Goal: Task Accomplishment & Management: Use online tool/utility

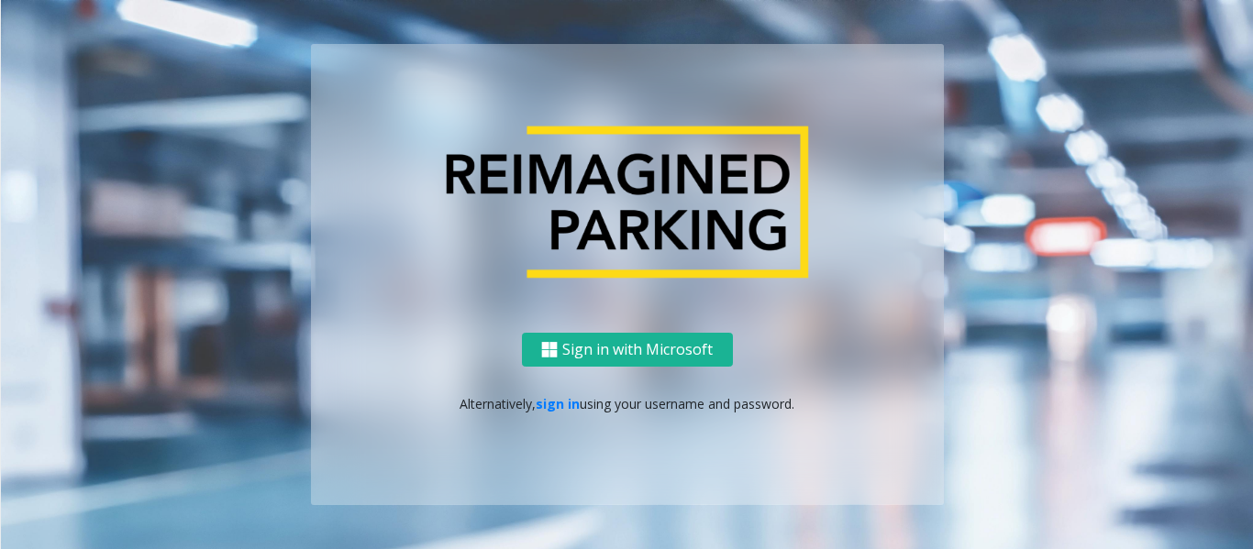
click at [561, 414] on div "Sign in with Microsoft Alternatively, sign in using your username and password." at bounding box center [627, 419] width 633 height 172
click at [564, 405] on link "sign in" at bounding box center [558, 403] width 44 height 17
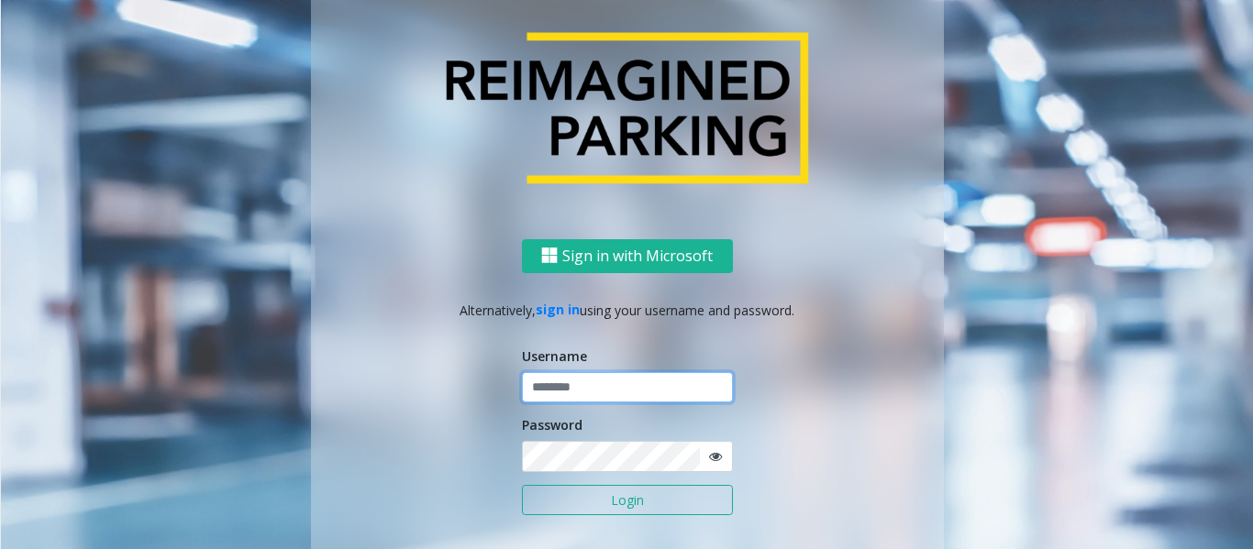
type input "*********"
click at [622, 497] on button "Login" at bounding box center [627, 500] width 211 height 31
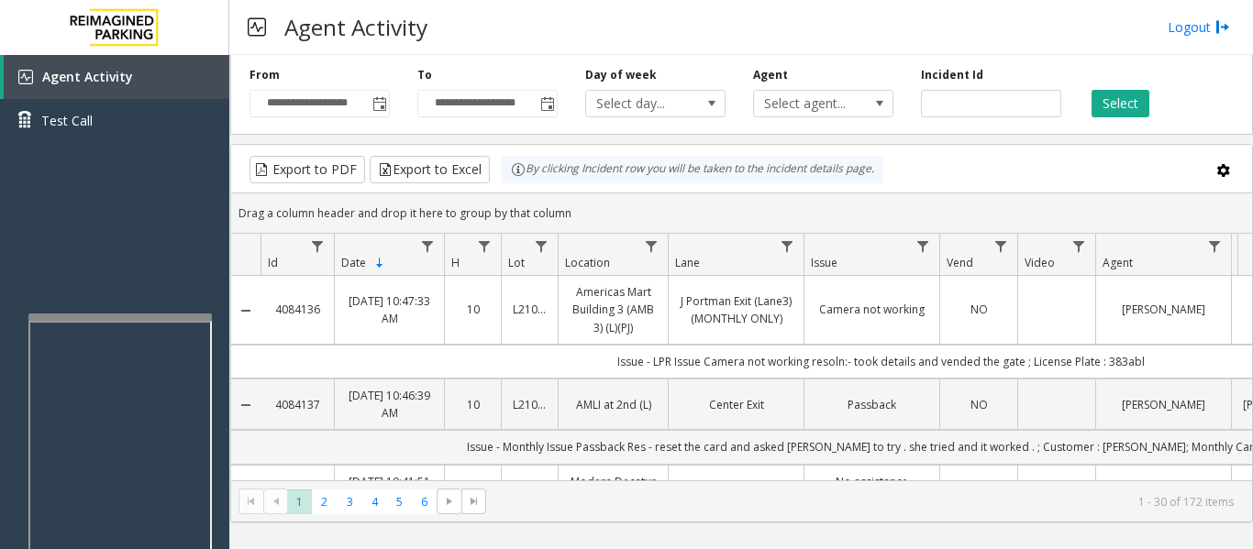
click at [180, 315] on div at bounding box center [119, 317] width 183 height 7
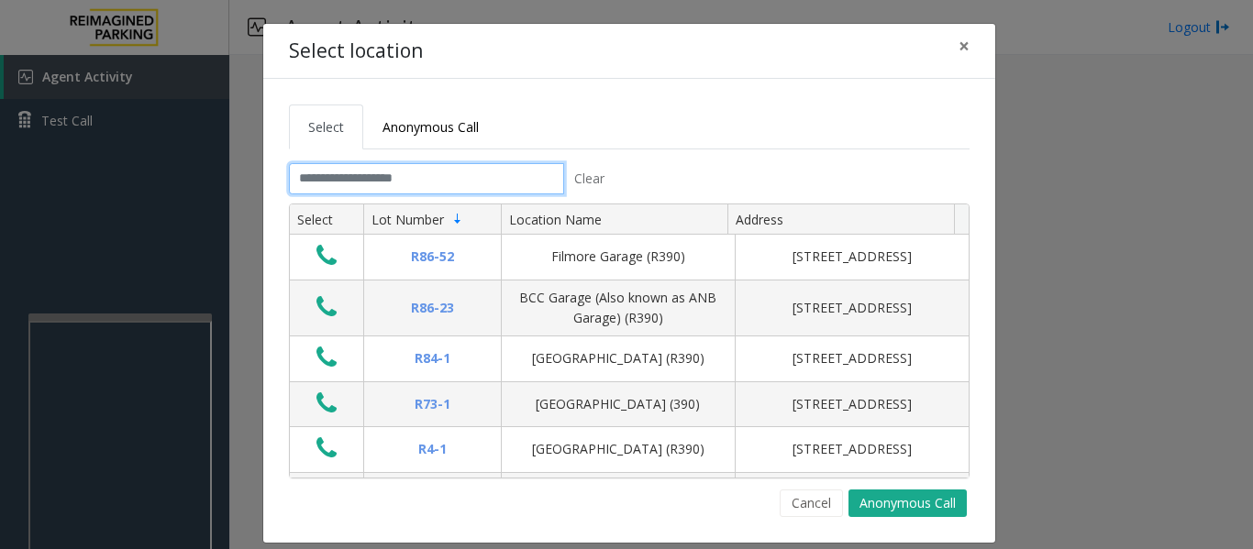
click at [493, 175] on input "text" at bounding box center [426, 178] width 275 height 31
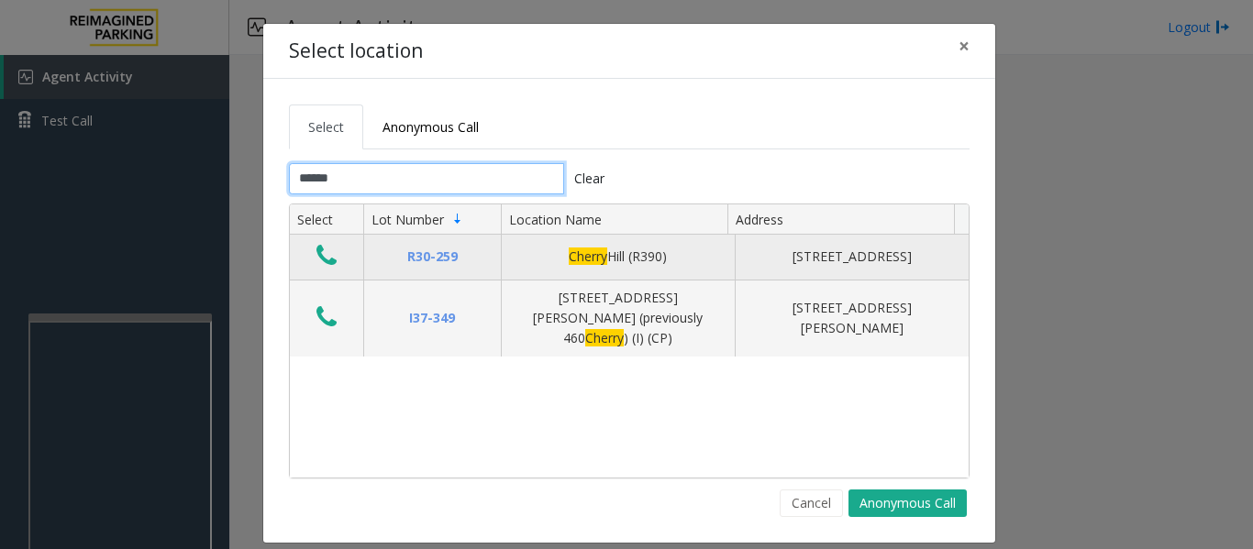
type input "******"
click at [316, 253] on icon "Data table" at bounding box center [326, 256] width 20 height 26
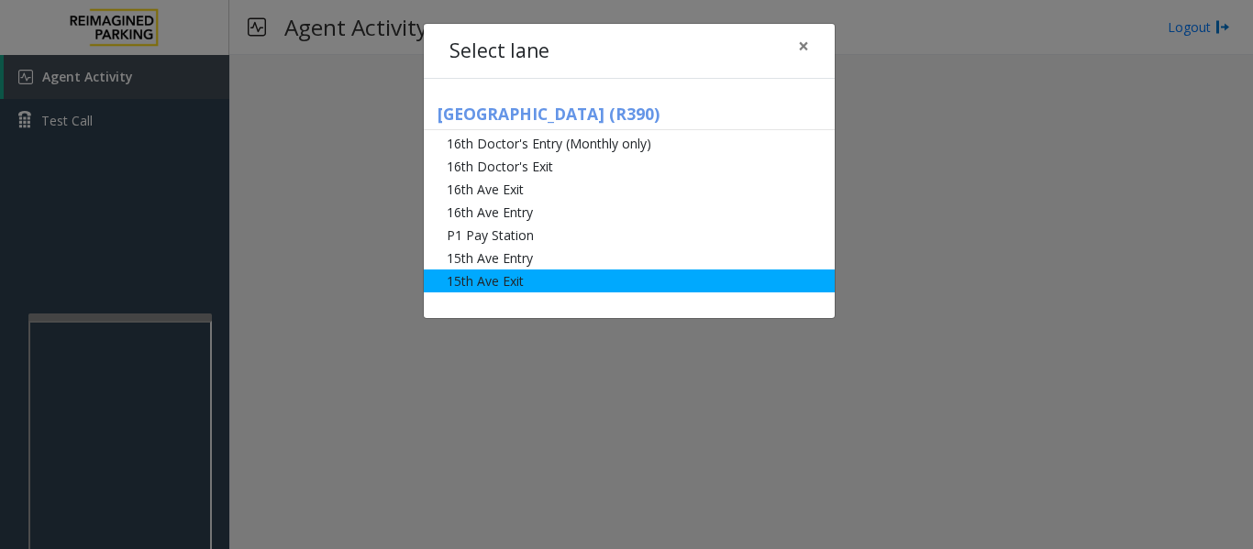
click at [476, 281] on li "15th Ave Exit" at bounding box center [629, 281] width 411 height 23
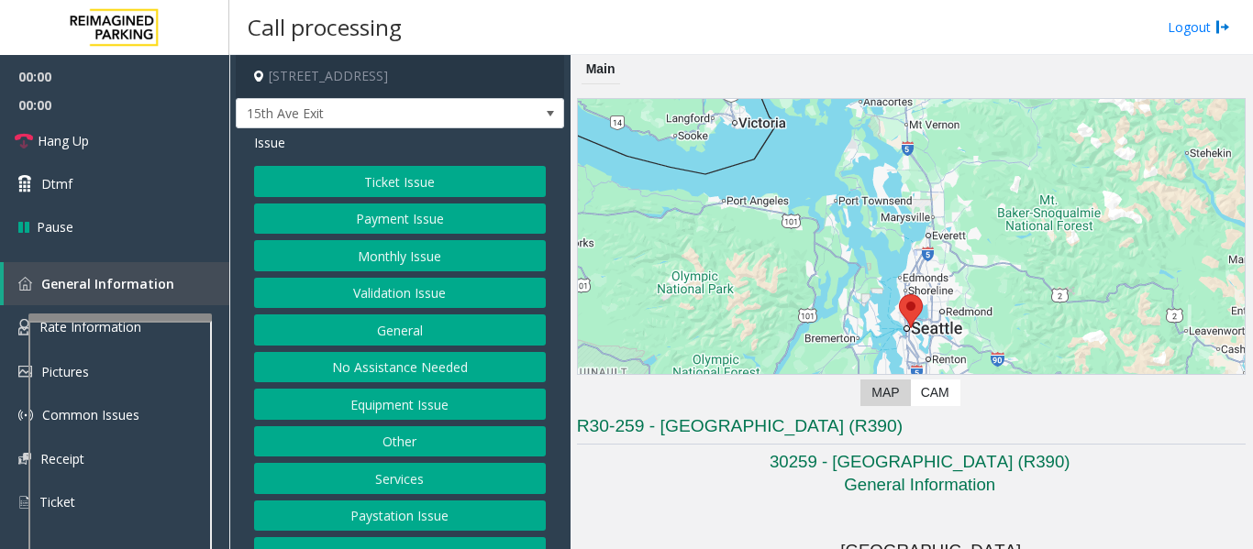
click at [391, 254] on button "Monthly Issue" at bounding box center [400, 255] width 292 height 31
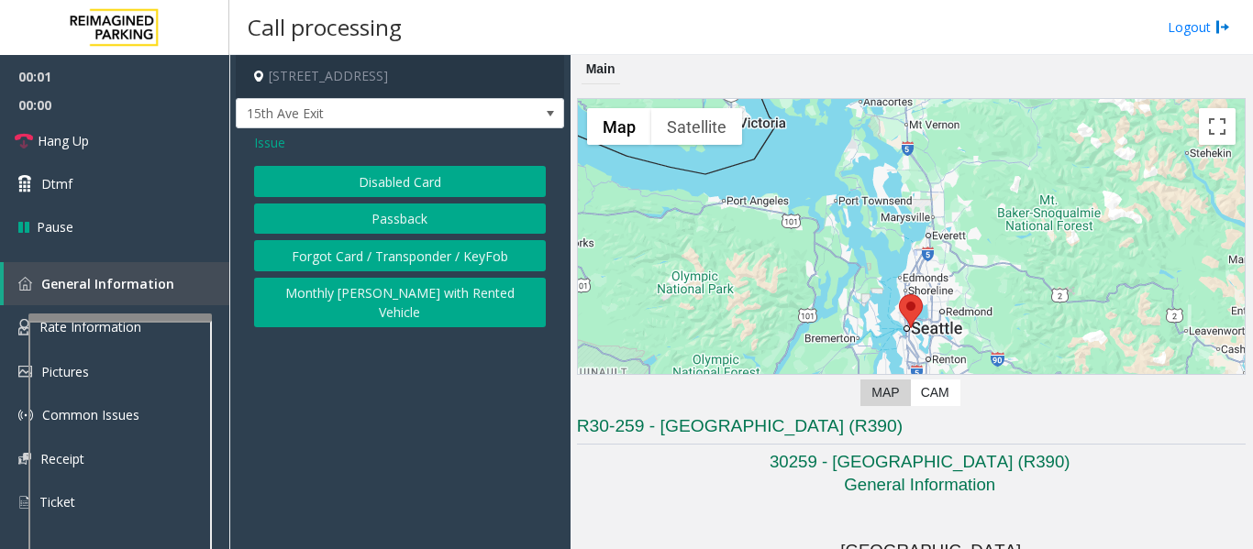
click at [443, 177] on button "Disabled Card" at bounding box center [400, 181] width 292 height 31
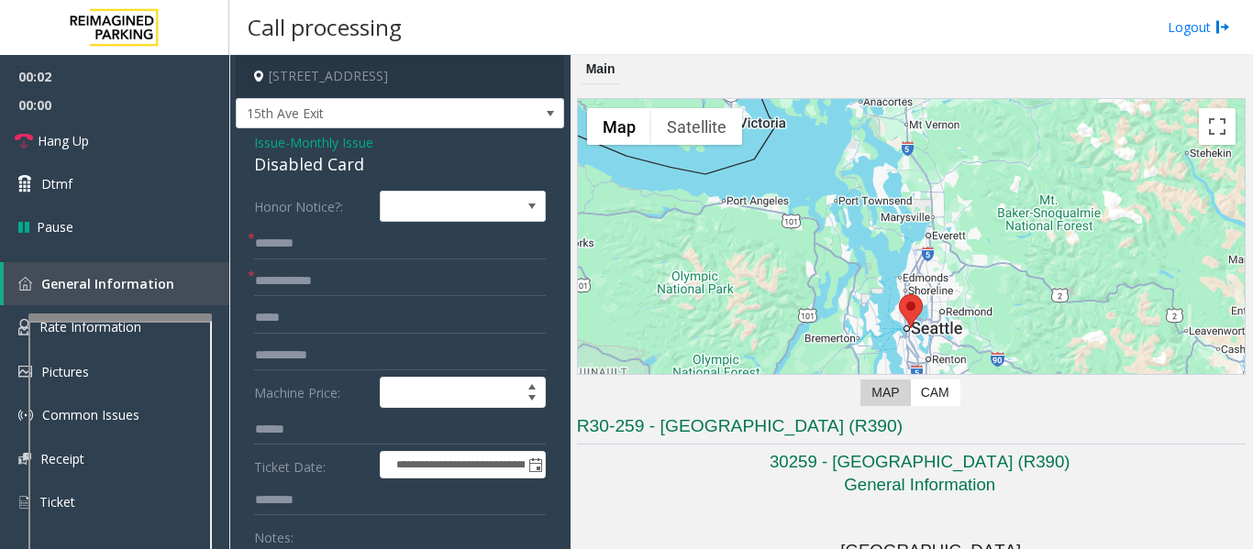
click at [272, 159] on div "Disabled Card" at bounding box center [400, 164] width 292 height 25
copy div "Disabled Card"
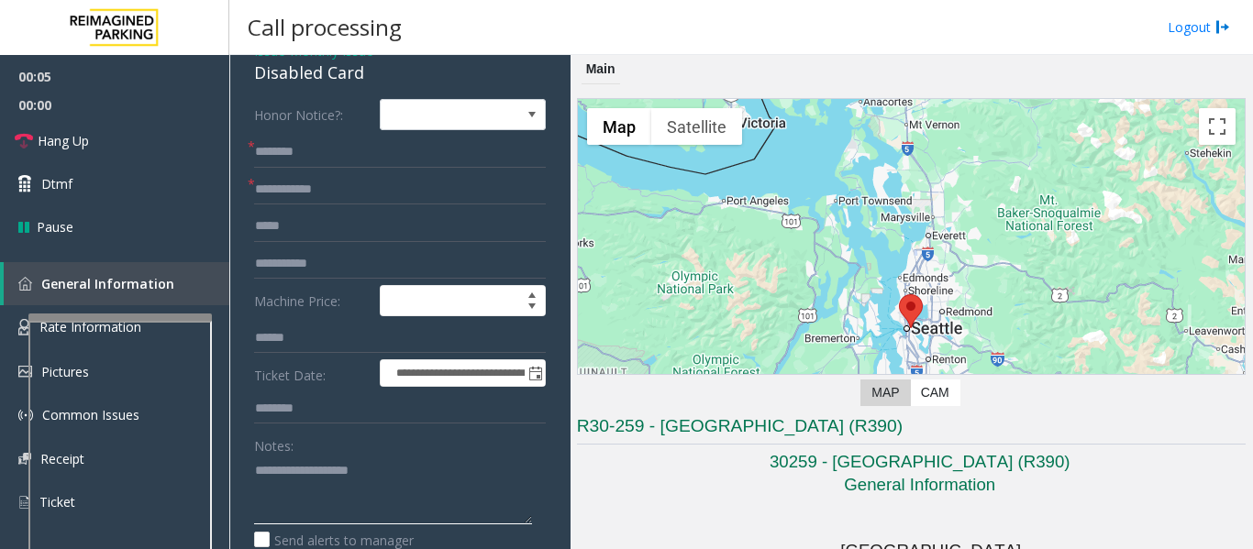
click at [315, 482] on textarea at bounding box center [393, 490] width 278 height 69
paste textarea "**********"
type textarea "**********"
click at [327, 197] on input "text" at bounding box center [400, 189] width 292 height 31
click at [321, 151] on input "text" at bounding box center [400, 152] width 292 height 31
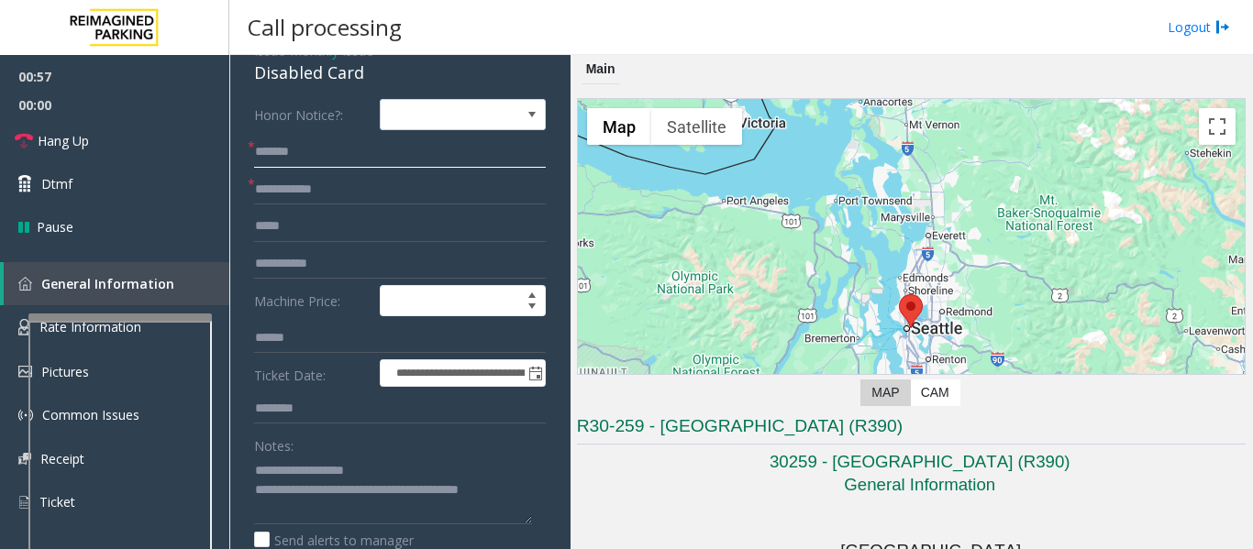
type input "******"
drag, startPoint x: 262, startPoint y: 154, endPoint x: 527, endPoint y: 182, distance: 266.5
click at [527, 182] on input "text" at bounding box center [400, 189] width 292 height 31
click at [471, 197] on input "text" at bounding box center [400, 189] width 292 height 31
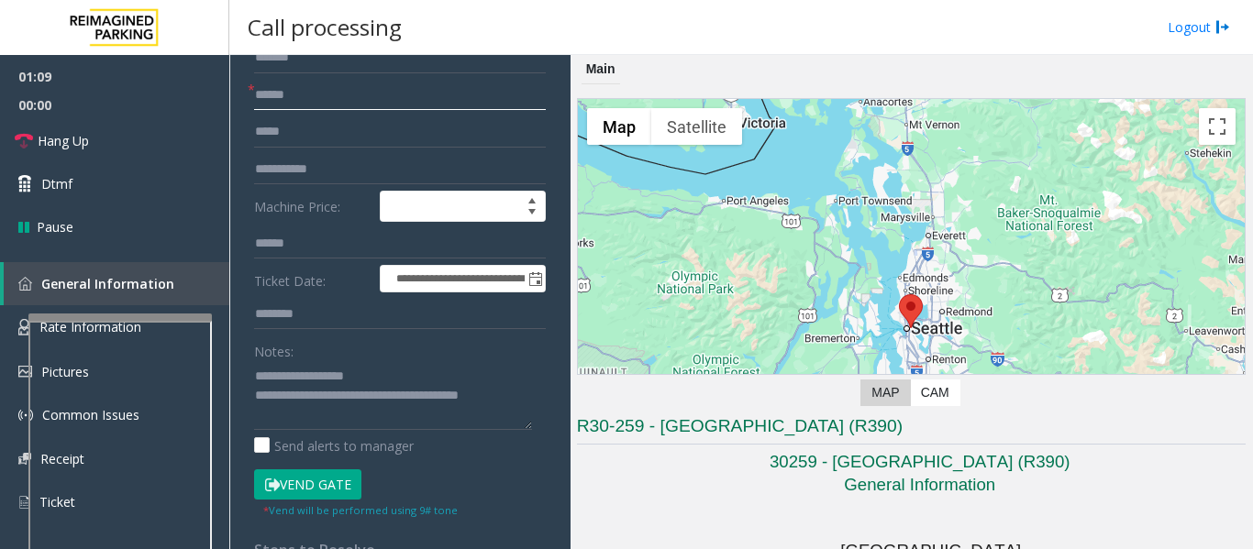
scroll to position [275, 0]
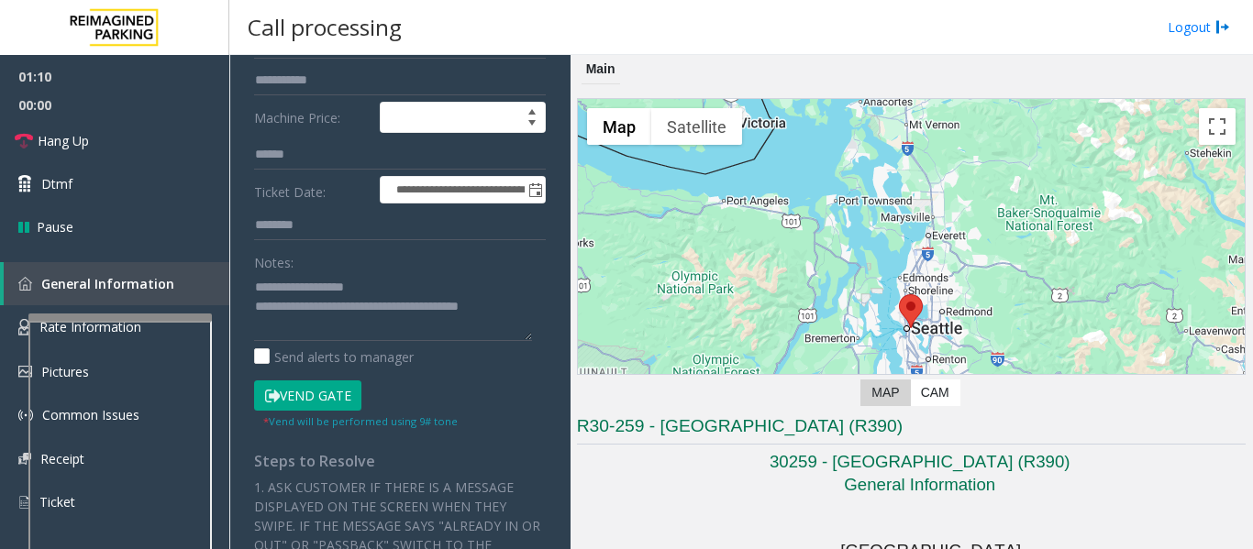
type input "******"
click at [341, 392] on button "Vend Gate" at bounding box center [307, 396] width 107 height 31
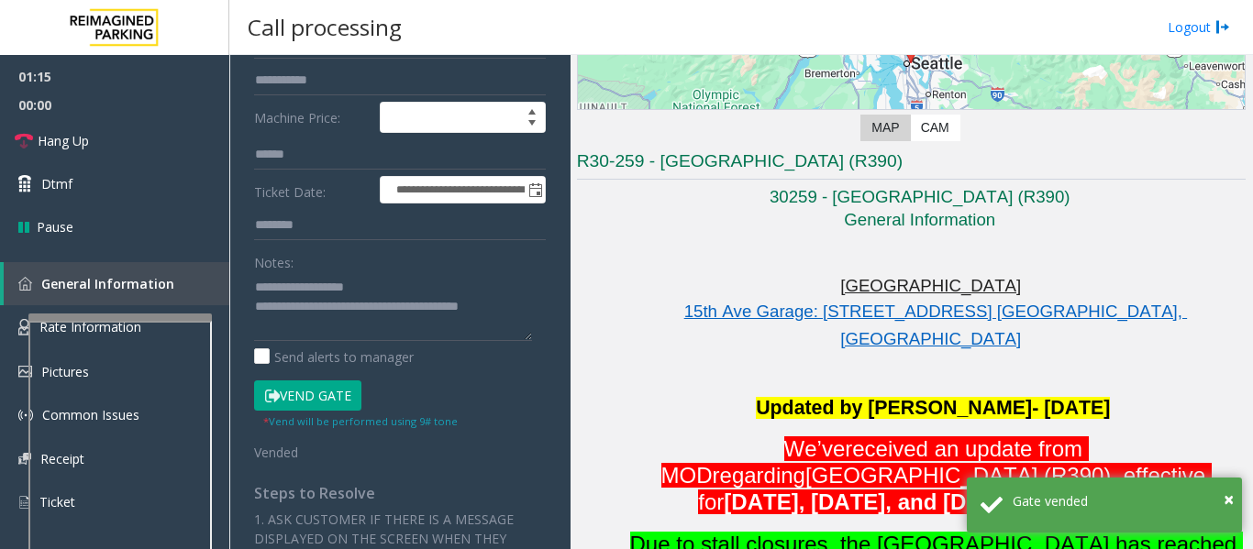
scroll to position [367, 0]
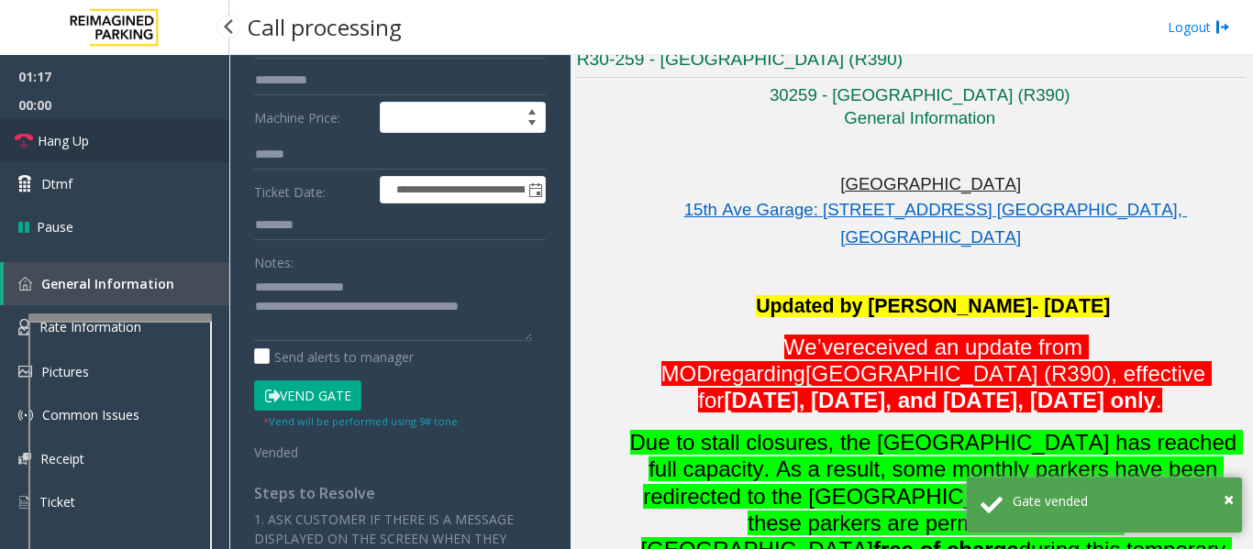
click at [45, 137] on span "Hang Up" at bounding box center [63, 140] width 51 height 19
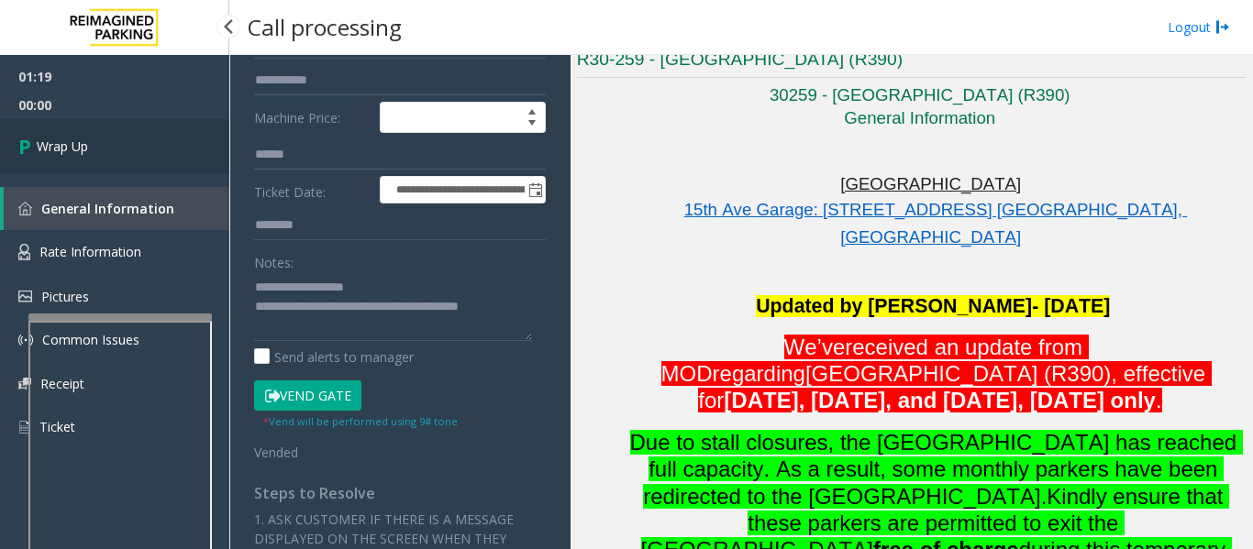
click at [139, 152] on link "Wrap Up" at bounding box center [114, 146] width 229 height 54
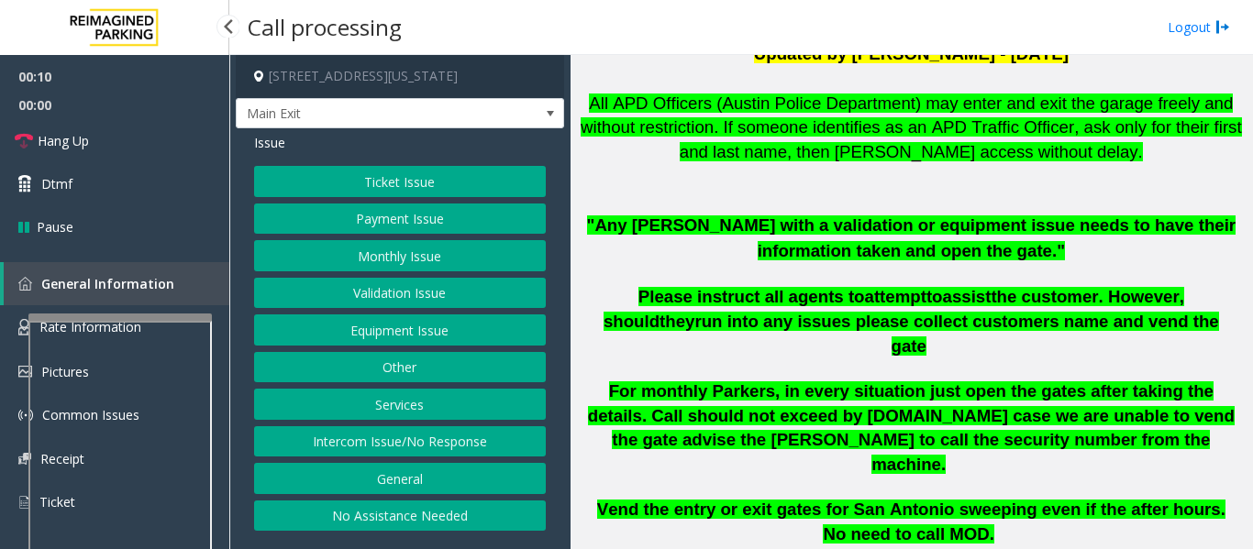
scroll to position [550, 0]
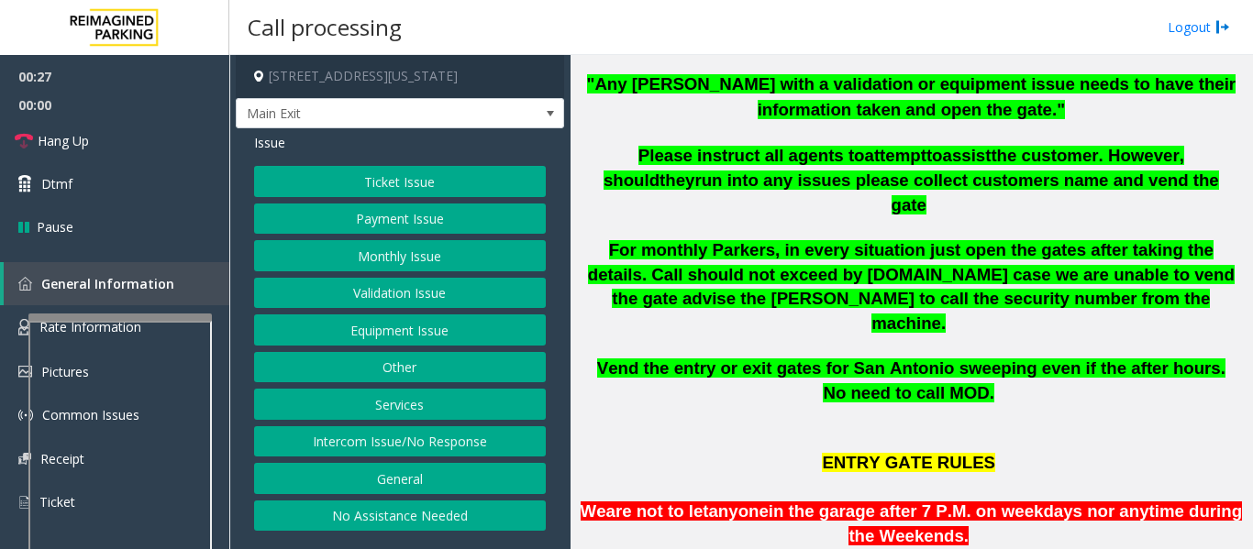
click at [275, 329] on button "Equipment Issue" at bounding box center [400, 330] width 292 height 31
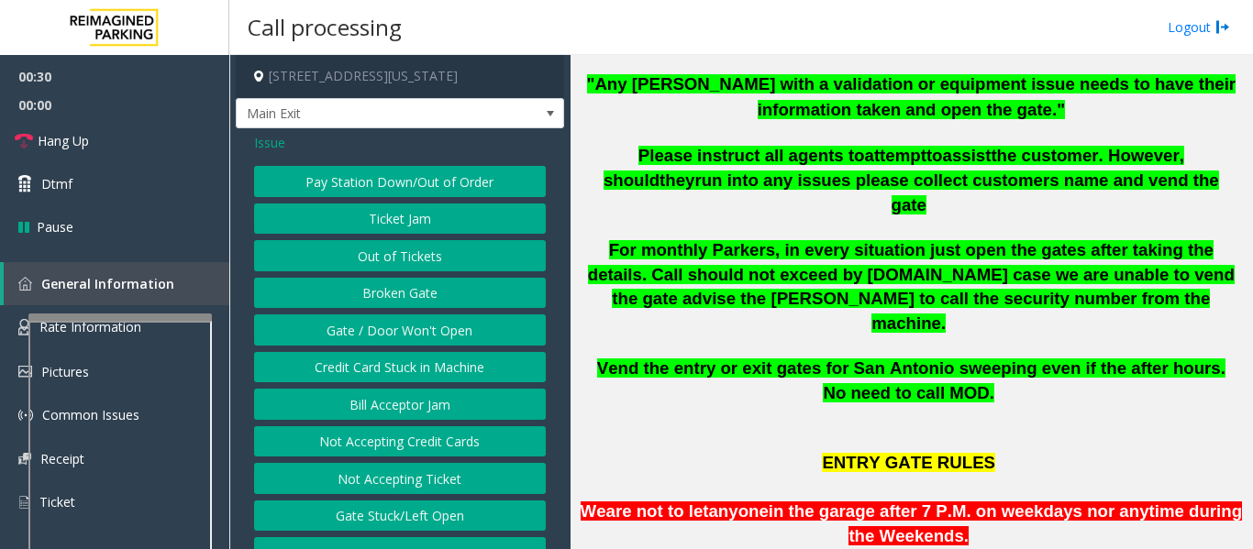
click at [312, 331] on button "Gate / Door Won't Open" at bounding box center [400, 330] width 292 height 31
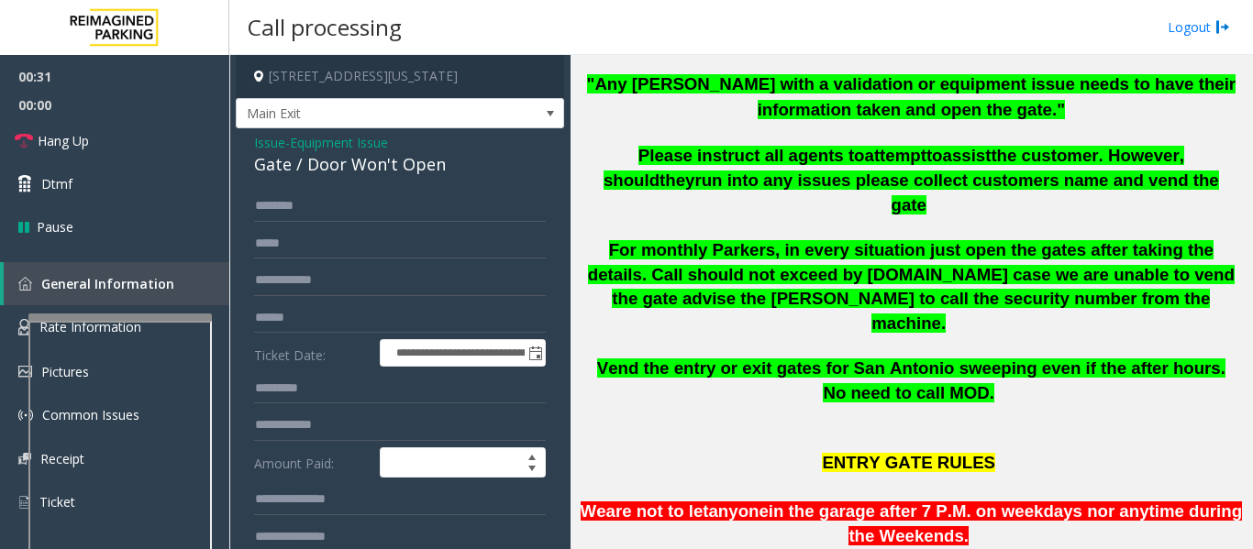
click at [338, 162] on div "Gate / Door Won't Open" at bounding box center [400, 164] width 292 height 25
copy div "Gate / Door Won't Open"
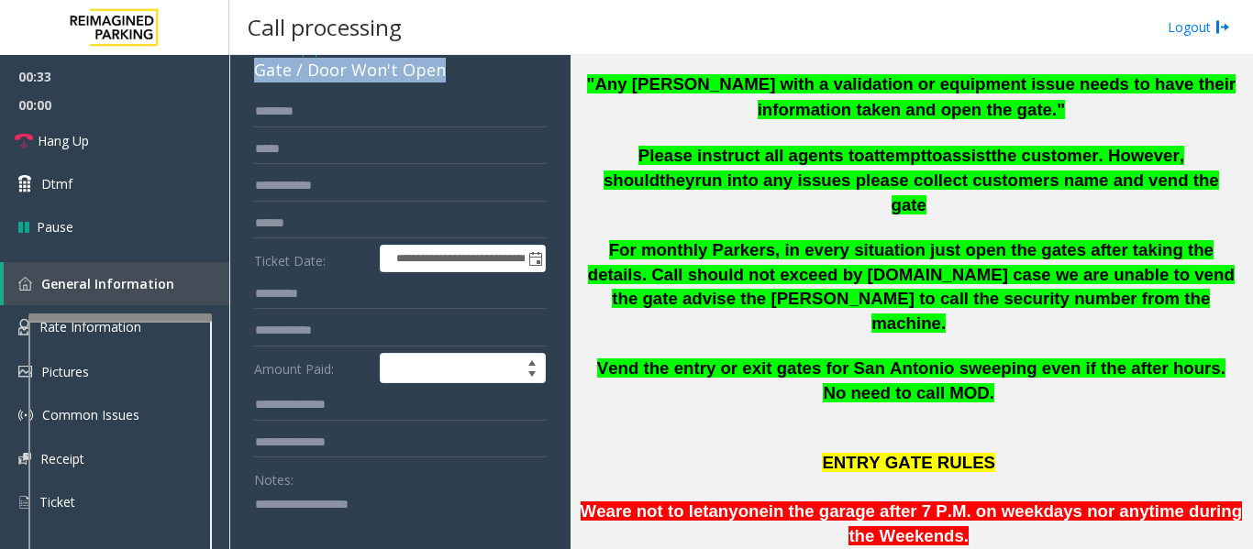
scroll to position [183, 0]
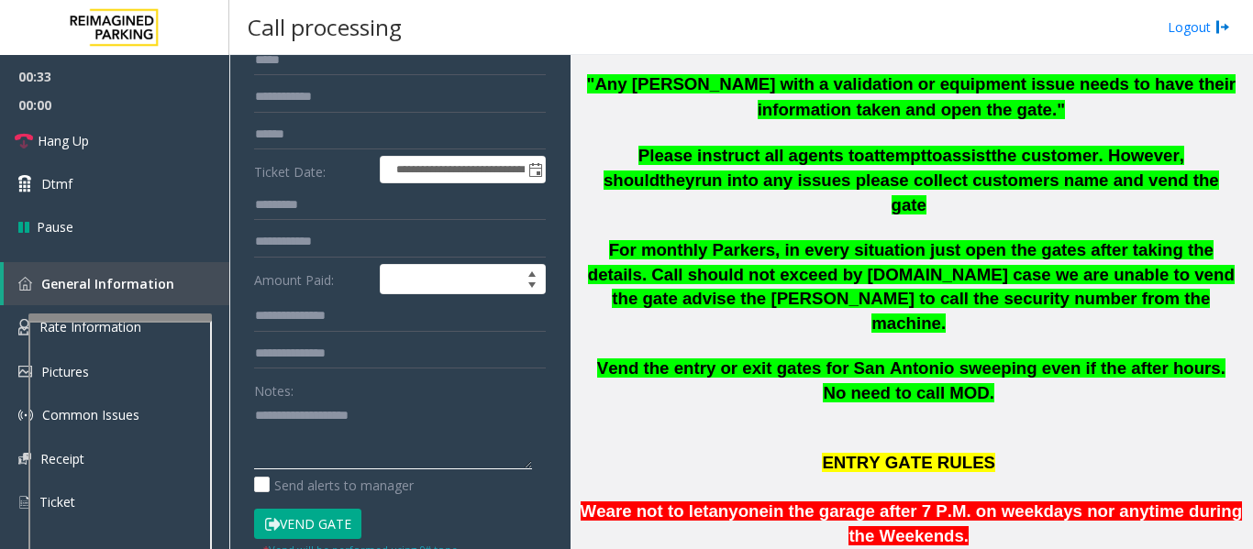
click at [365, 416] on textarea at bounding box center [393, 435] width 278 height 69
click at [141, 148] on link "Hang Up" at bounding box center [114, 140] width 229 height 43
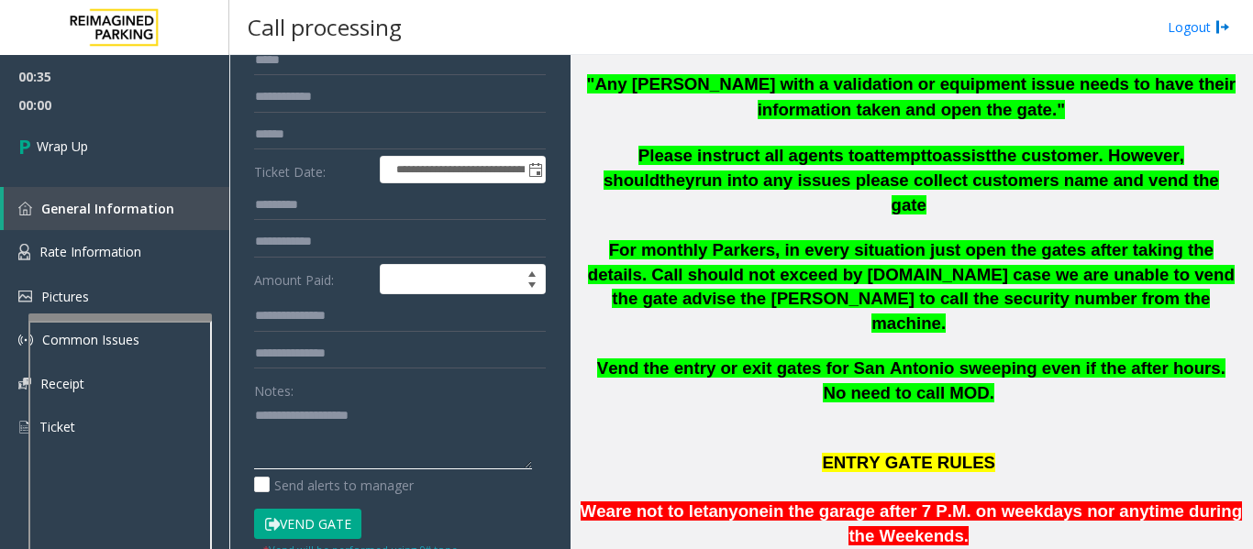
click at [338, 437] on textarea at bounding box center [393, 435] width 278 height 69
paste textarea "**********"
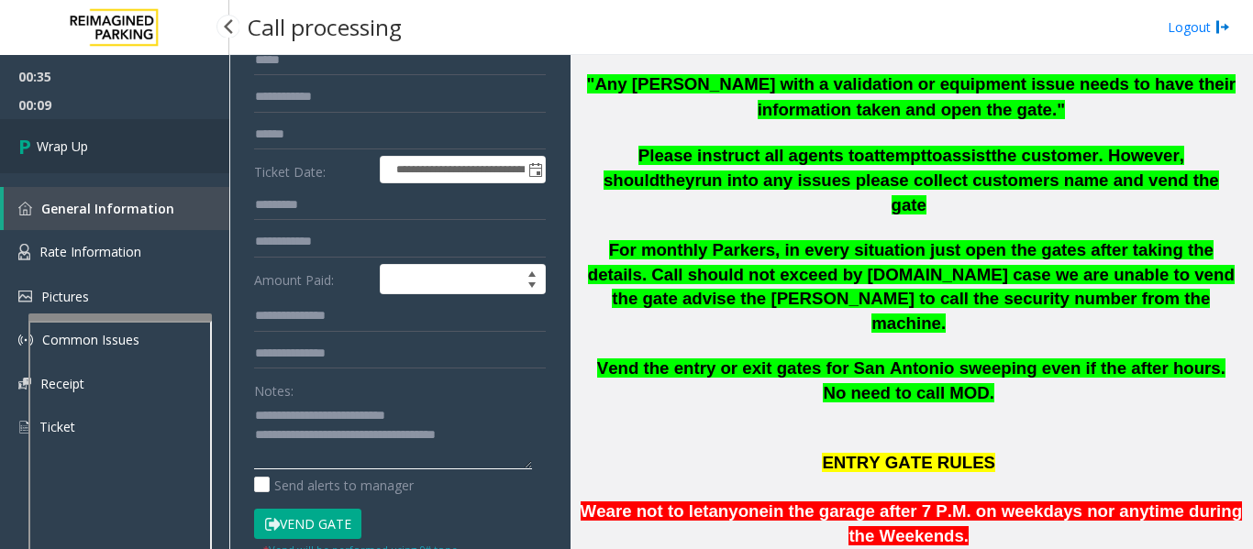
type textarea "**********"
click at [17, 126] on link "Wrap Up" at bounding box center [114, 146] width 229 height 54
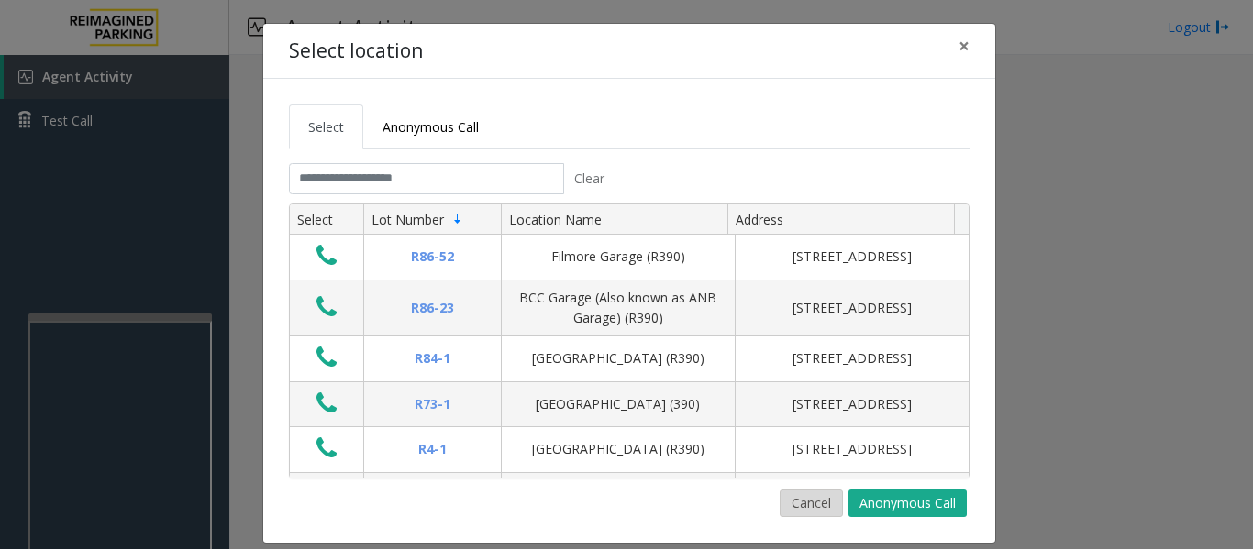
click at [788, 503] on button "Cancel" at bounding box center [811, 504] width 63 height 28
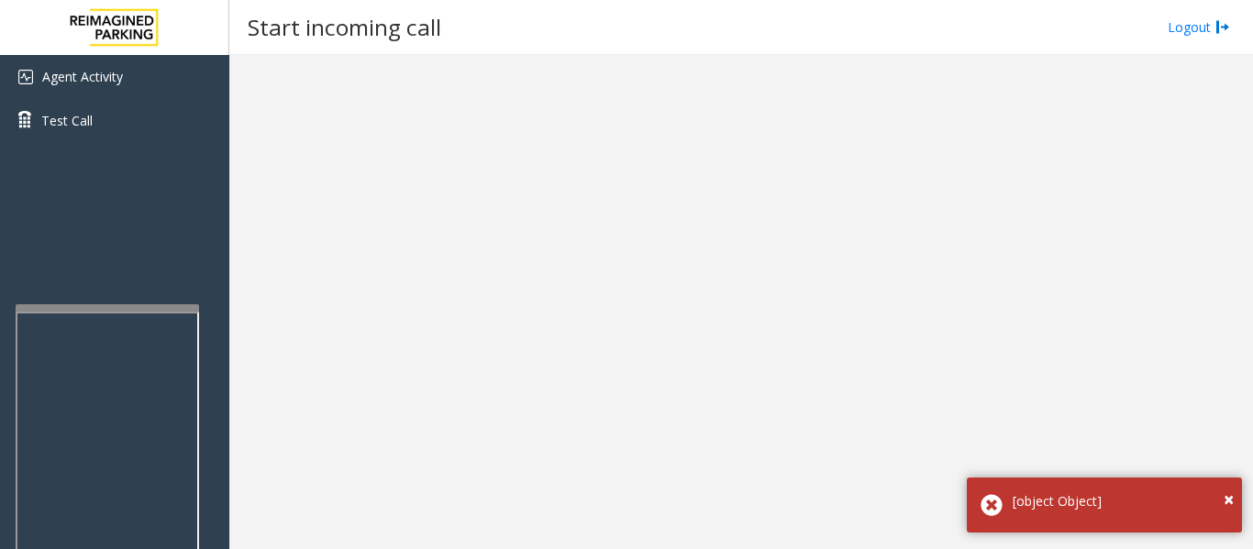
click at [91, 310] on div at bounding box center [107, 308] width 183 height 7
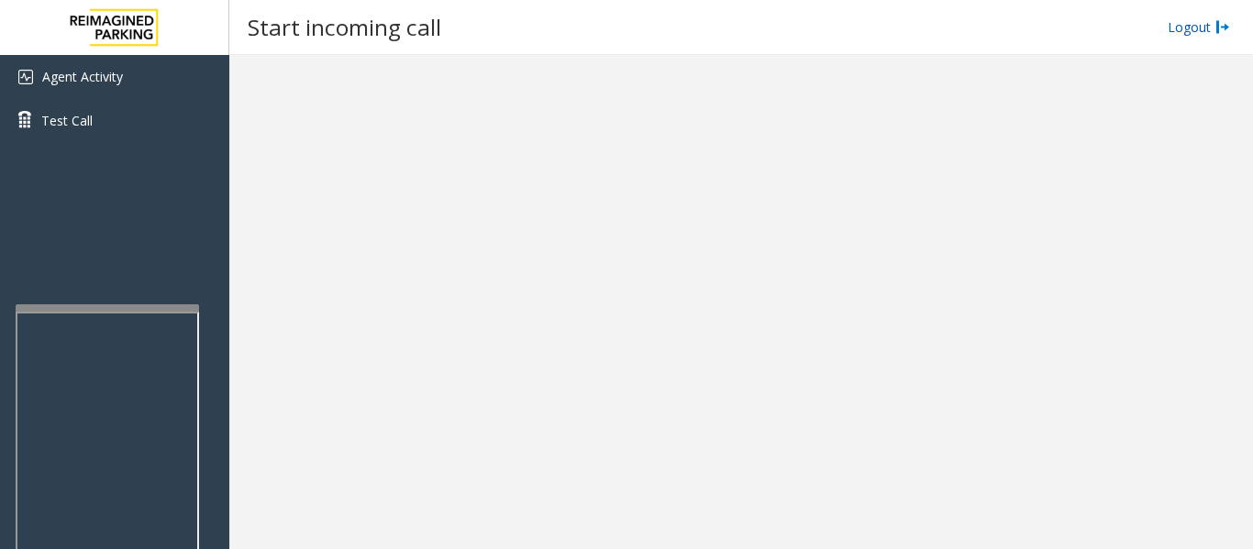
click at [1191, 31] on link "Logout" at bounding box center [1199, 26] width 62 height 19
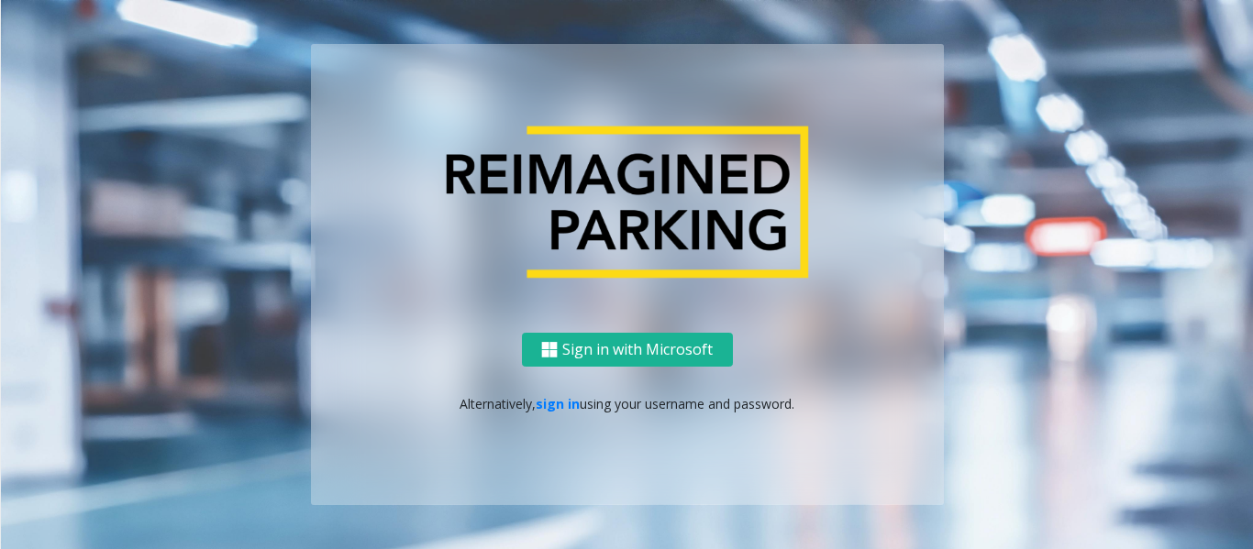
click at [552, 388] on div "Sign in with Microsoft Alternatively, sign in using your username and password." at bounding box center [627, 419] width 633 height 172
click at [552, 400] on link "sign in" at bounding box center [558, 403] width 44 height 17
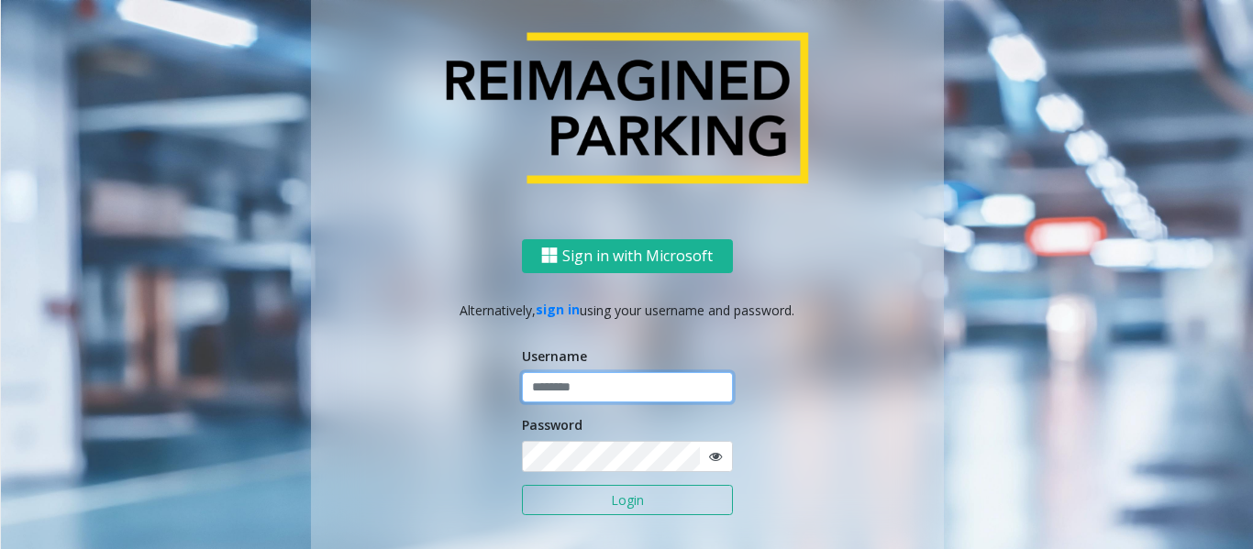
type input "*********"
